Goal: Task Accomplishment & Management: Use online tool/utility

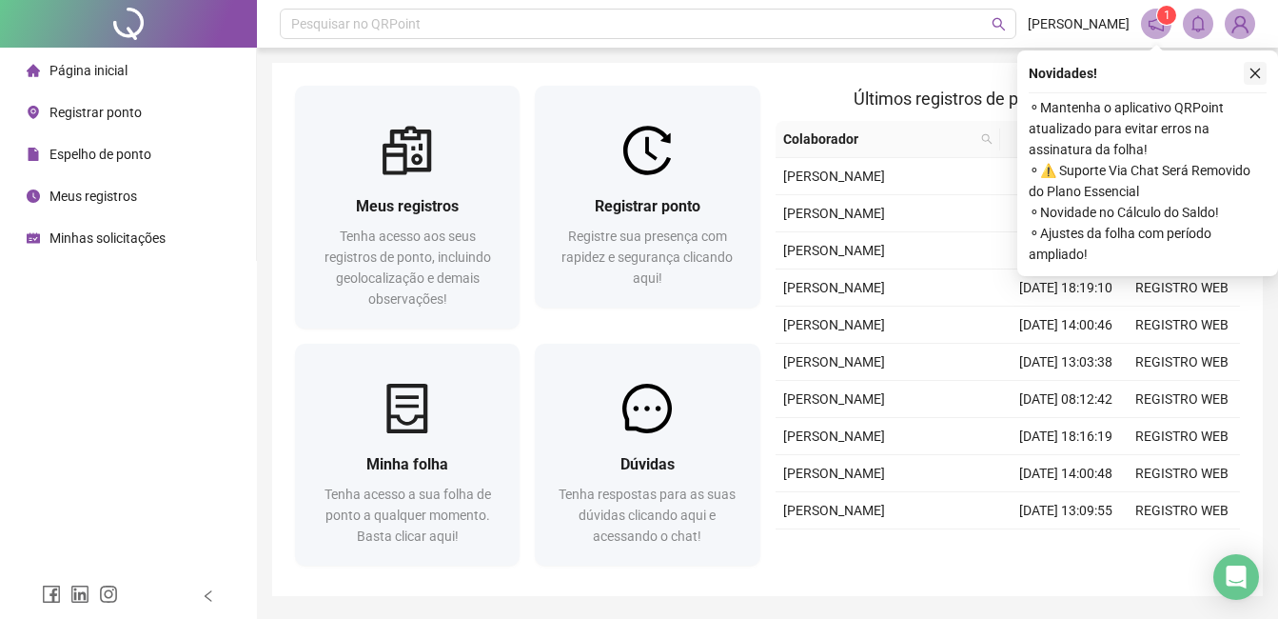
click at [1253, 69] on icon "close" at bounding box center [1255, 73] width 13 height 13
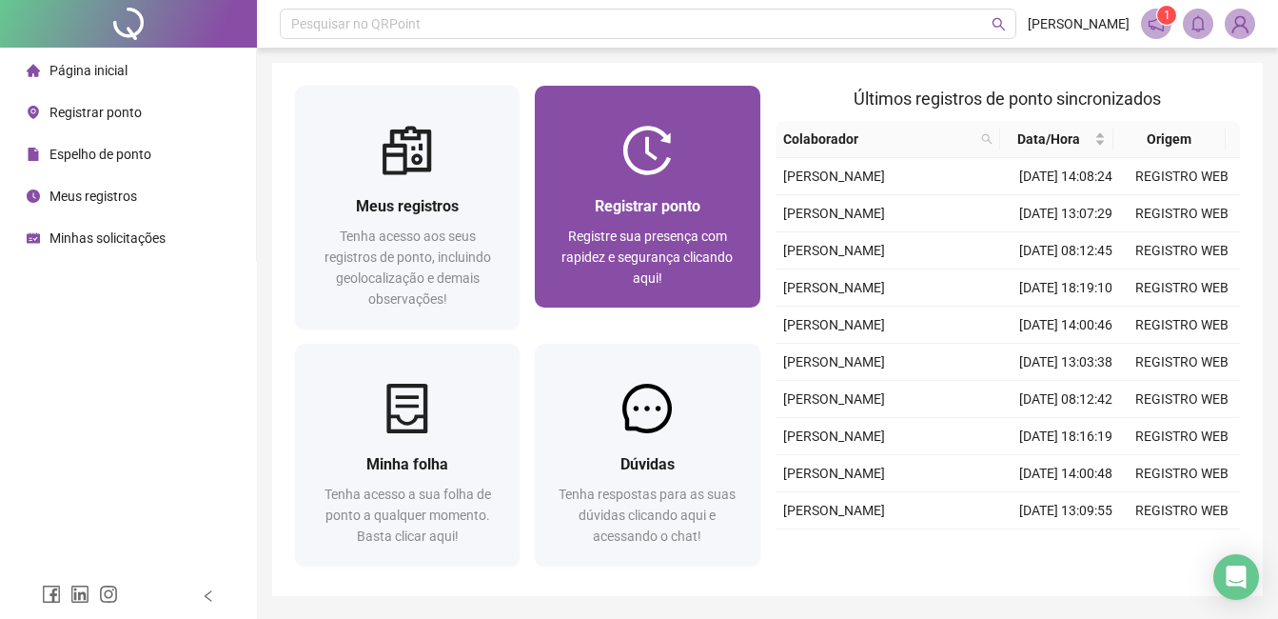
click at [754, 185] on div "Registrar ponto Registre sua presença com rapidez e segurança clicando aqui!" at bounding box center [647, 241] width 225 height 132
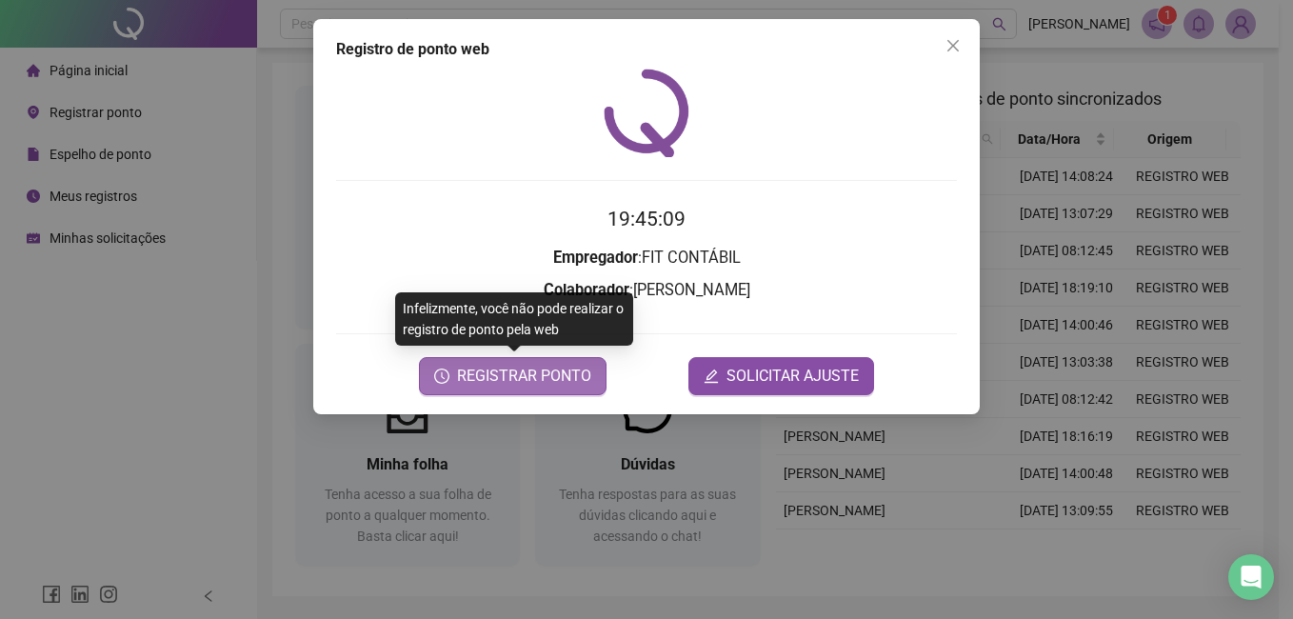
click at [500, 381] on span "REGISTRAR PONTO" at bounding box center [524, 376] width 134 height 23
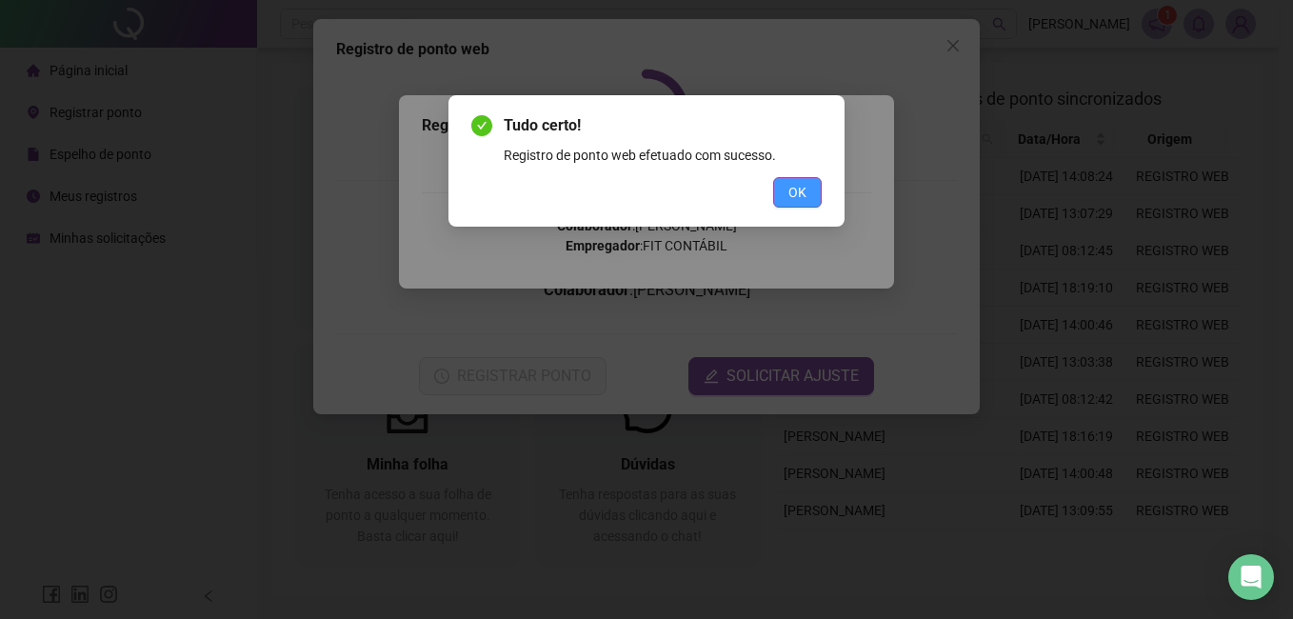
click at [803, 197] on span "OK" at bounding box center [797, 192] width 18 height 21
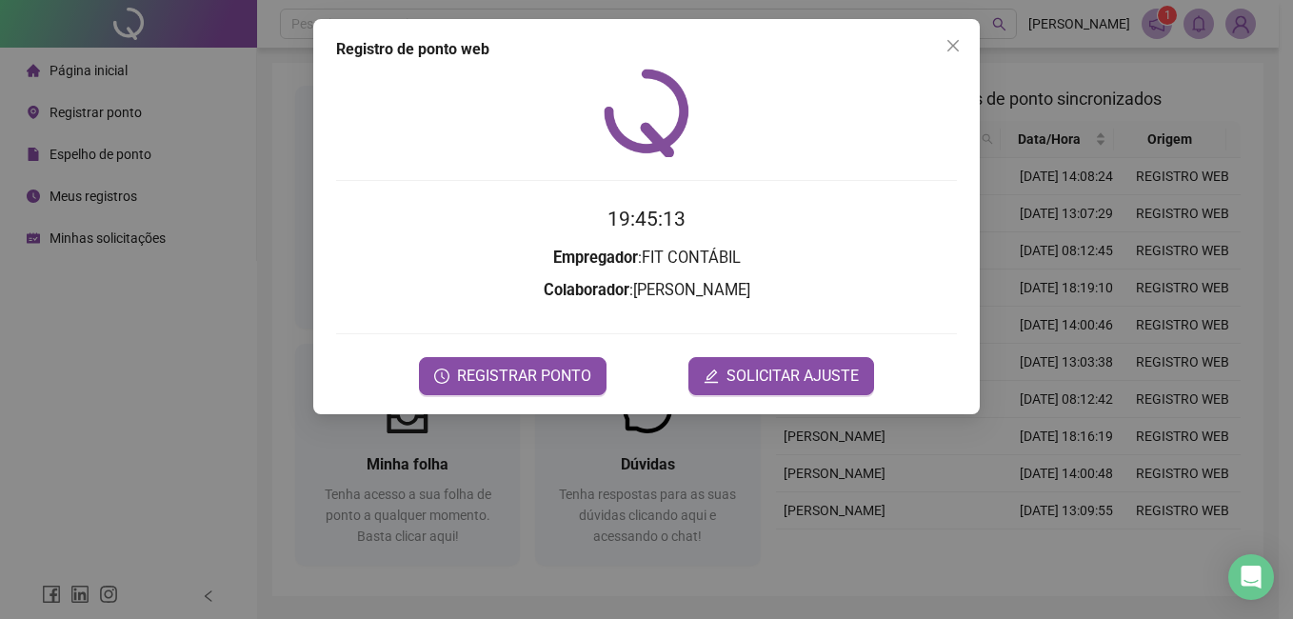
click at [951, 40] on icon "close" at bounding box center [952, 45] width 15 height 15
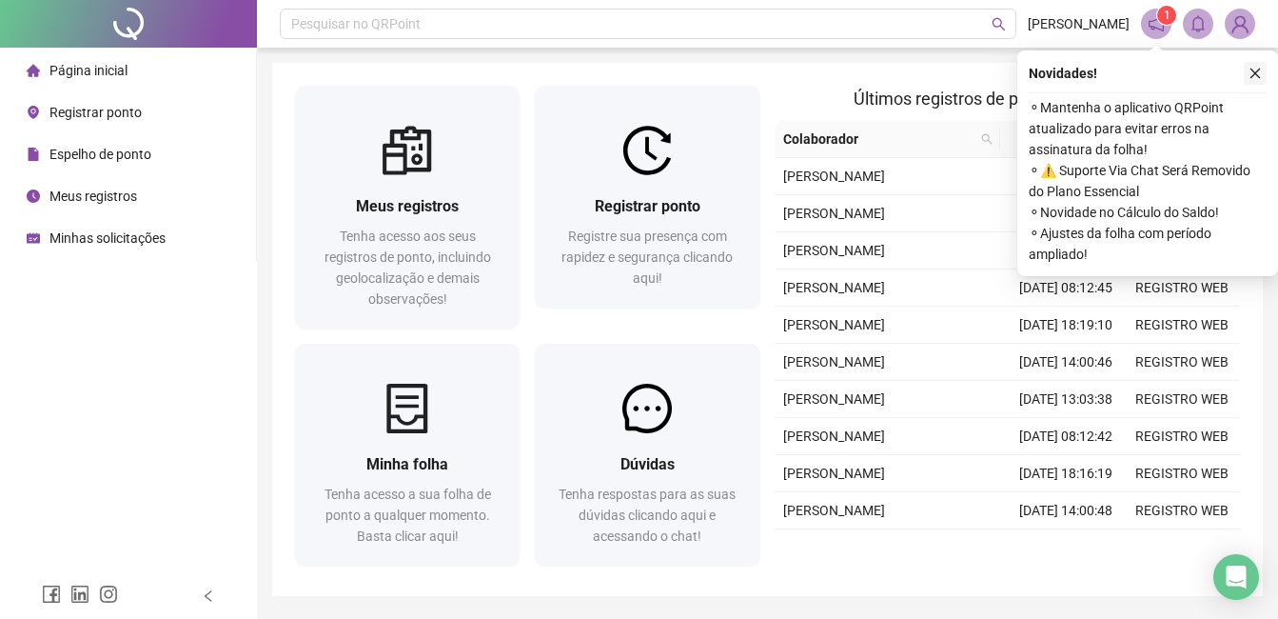
click at [1258, 78] on icon "close" at bounding box center [1255, 73] width 13 height 13
